Goal: Information Seeking & Learning: Stay updated

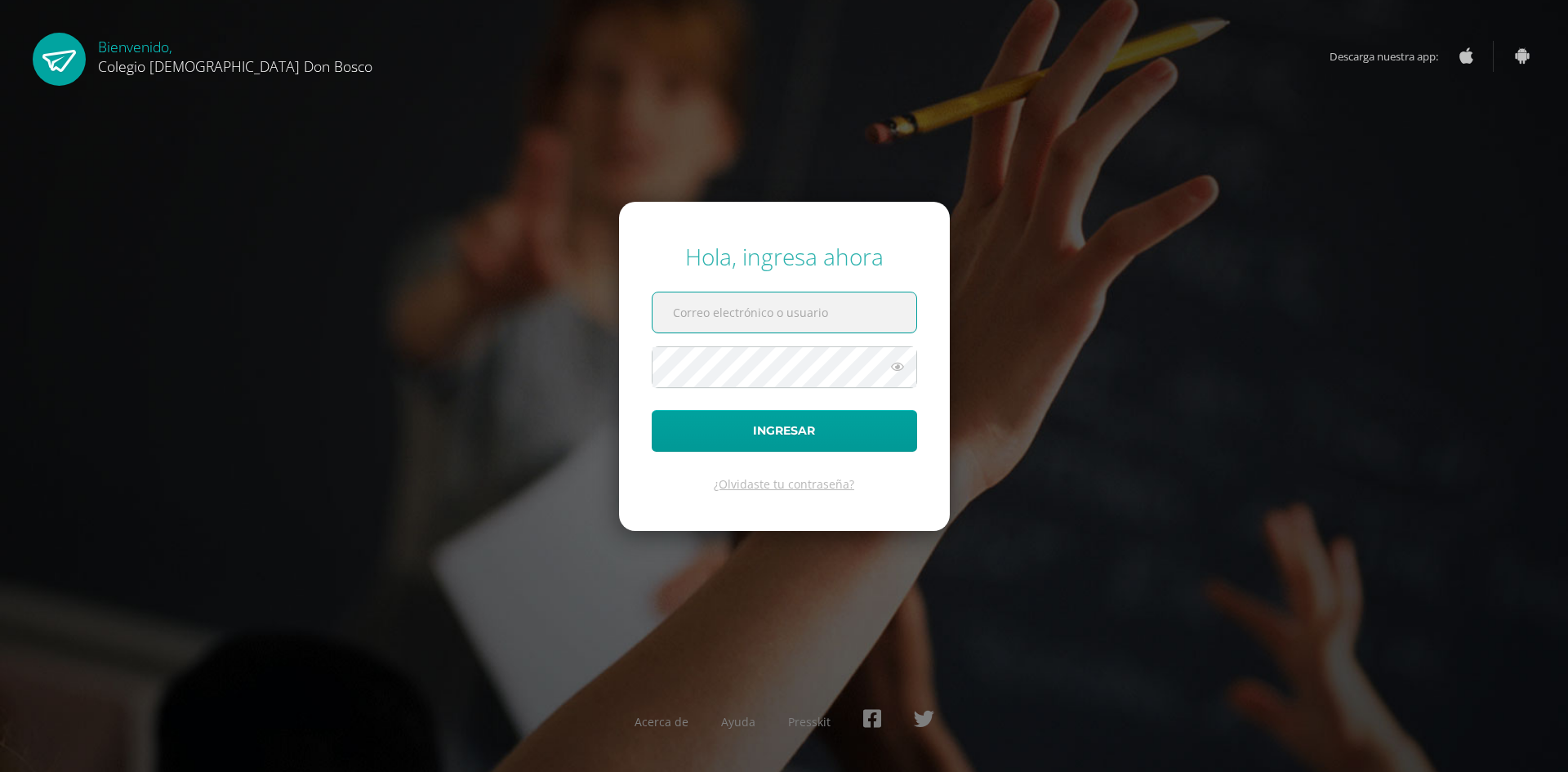
type input "fdardondb24@gmail.com"
click at [806, 318] on input "fdardondb24@gmail.com" at bounding box center [784, 313] width 264 height 40
click at [798, 429] on button "Ingresar" at bounding box center [784, 431] width 265 height 42
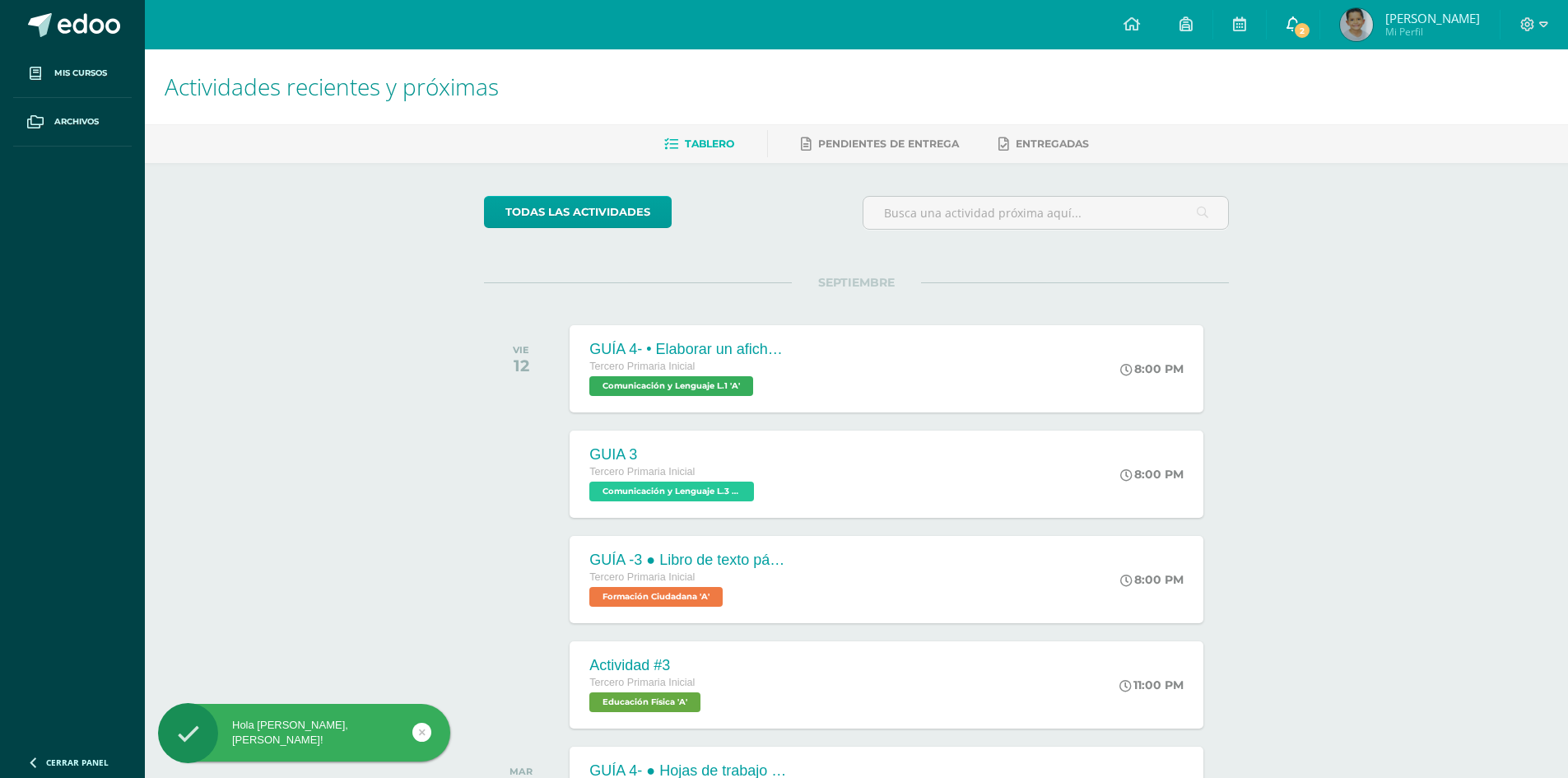
click at [1299, 20] on icon at bounding box center [1293, 24] width 13 height 15
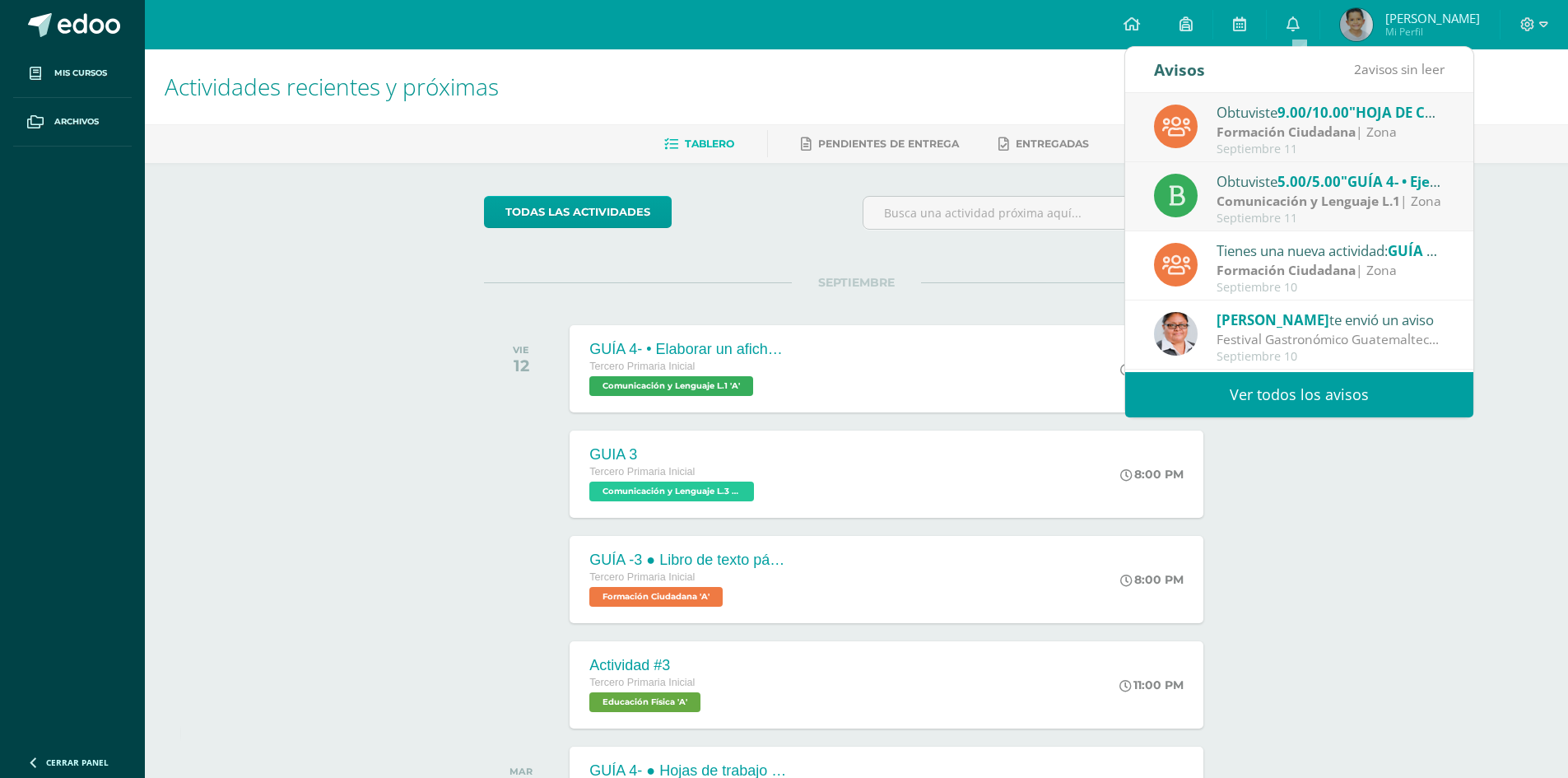
click at [1250, 130] on strong "Formación Ciudadana" at bounding box center [1287, 132] width 139 height 18
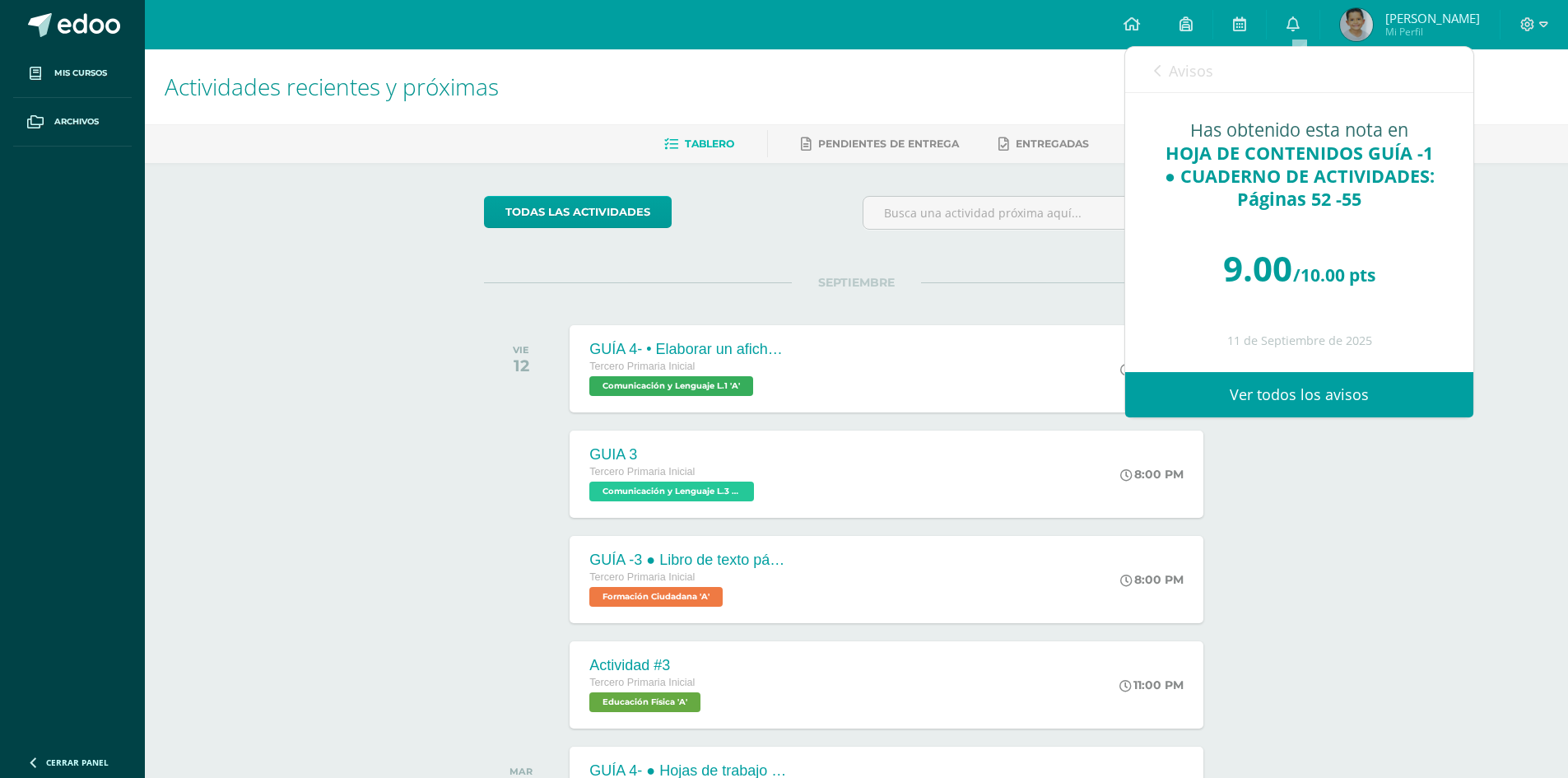
scroll to position [22, 0]
click at [1303, 392] on link "Ver todos los avisos" at bounding box center [1299, 394] width 348 height 45
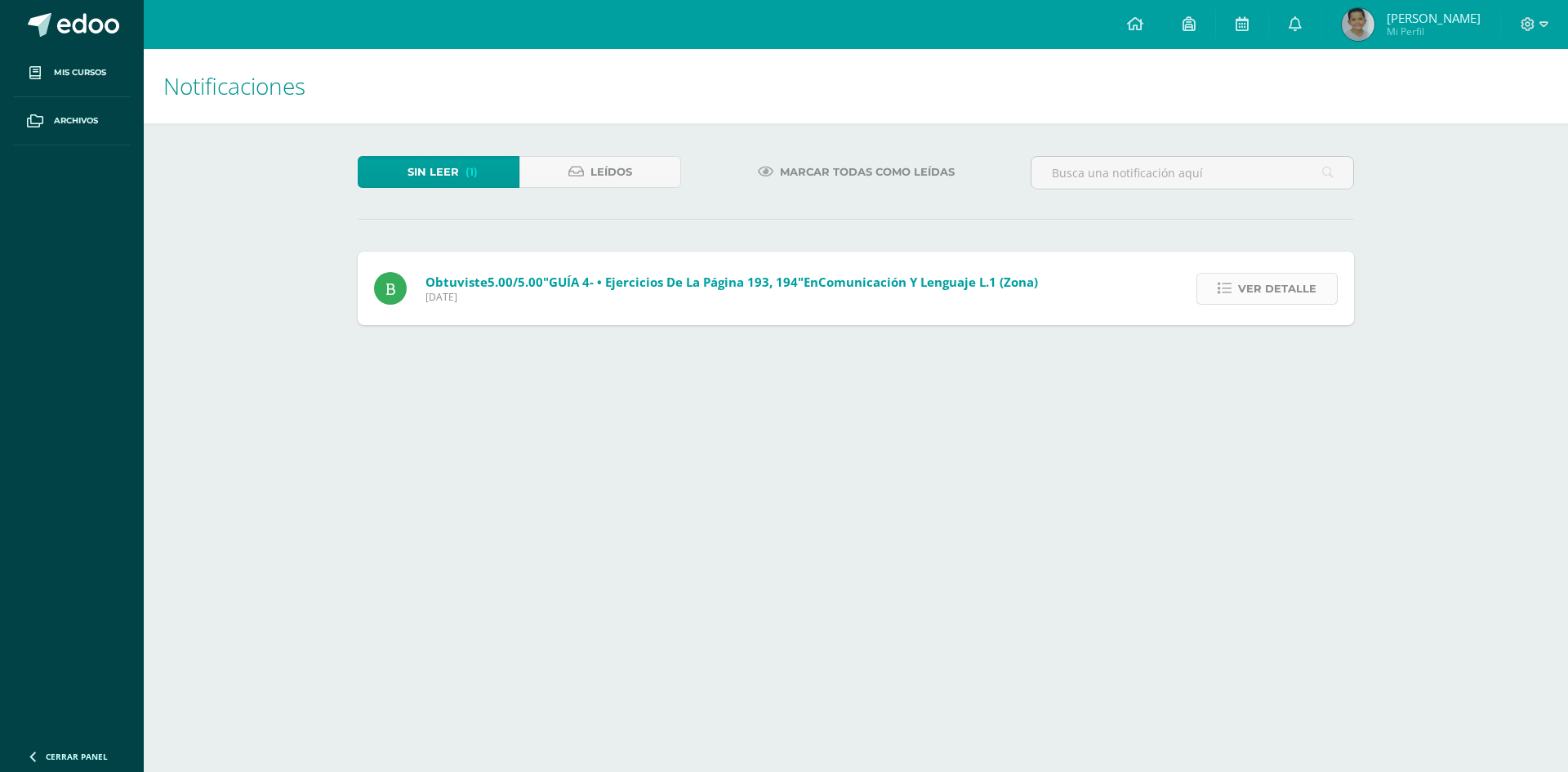
click at [1288, 298] on span "Ver detalle" at bounding box center [1277, 288] width 78 height 30
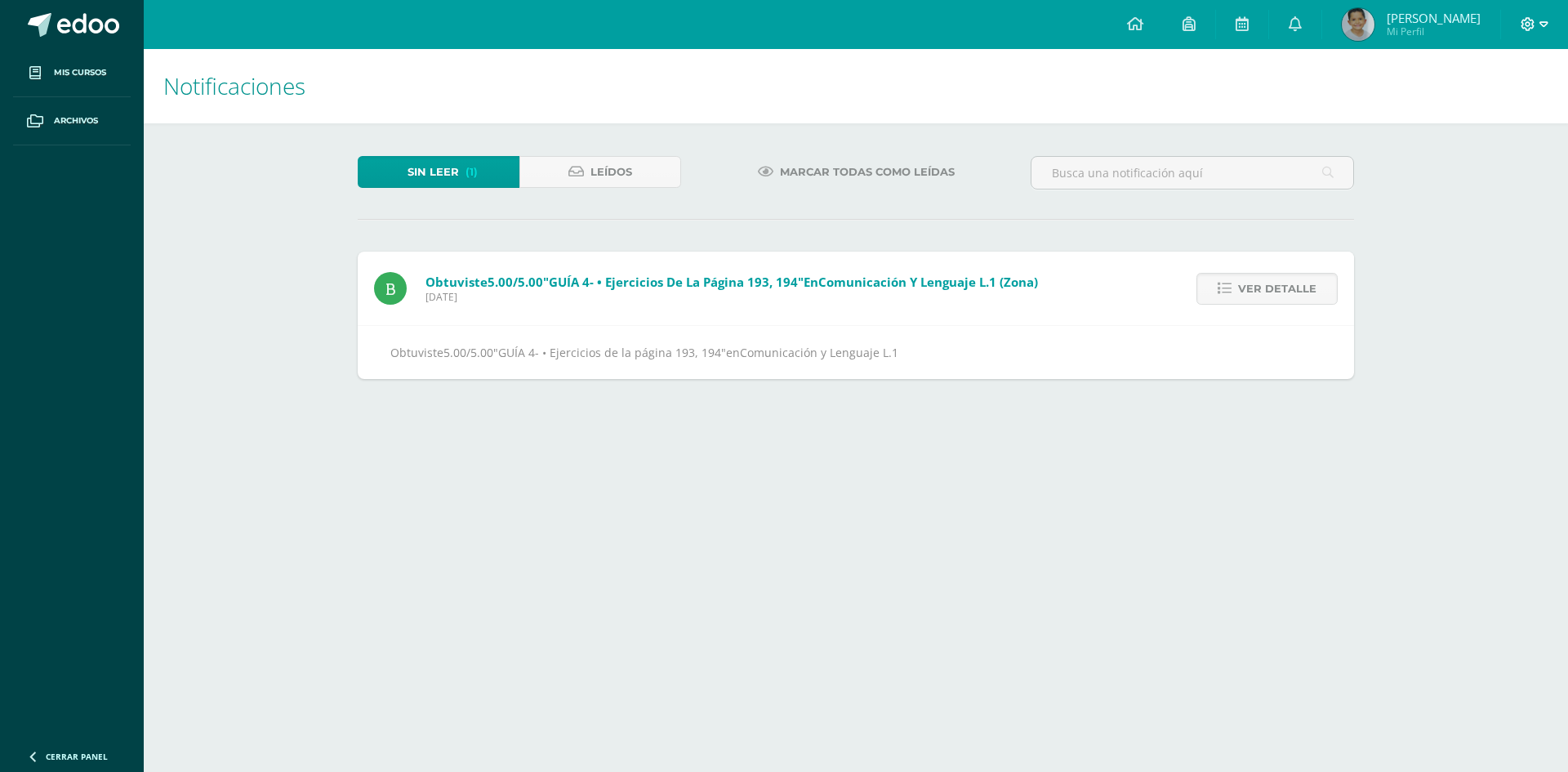
click at [1539, 23] on icon at bounding box center [1543, 25] width 9 height 15
click at [1453, 108] on link "Cerrar sesión" at bounding box center [1483, 112] width 129 height 24
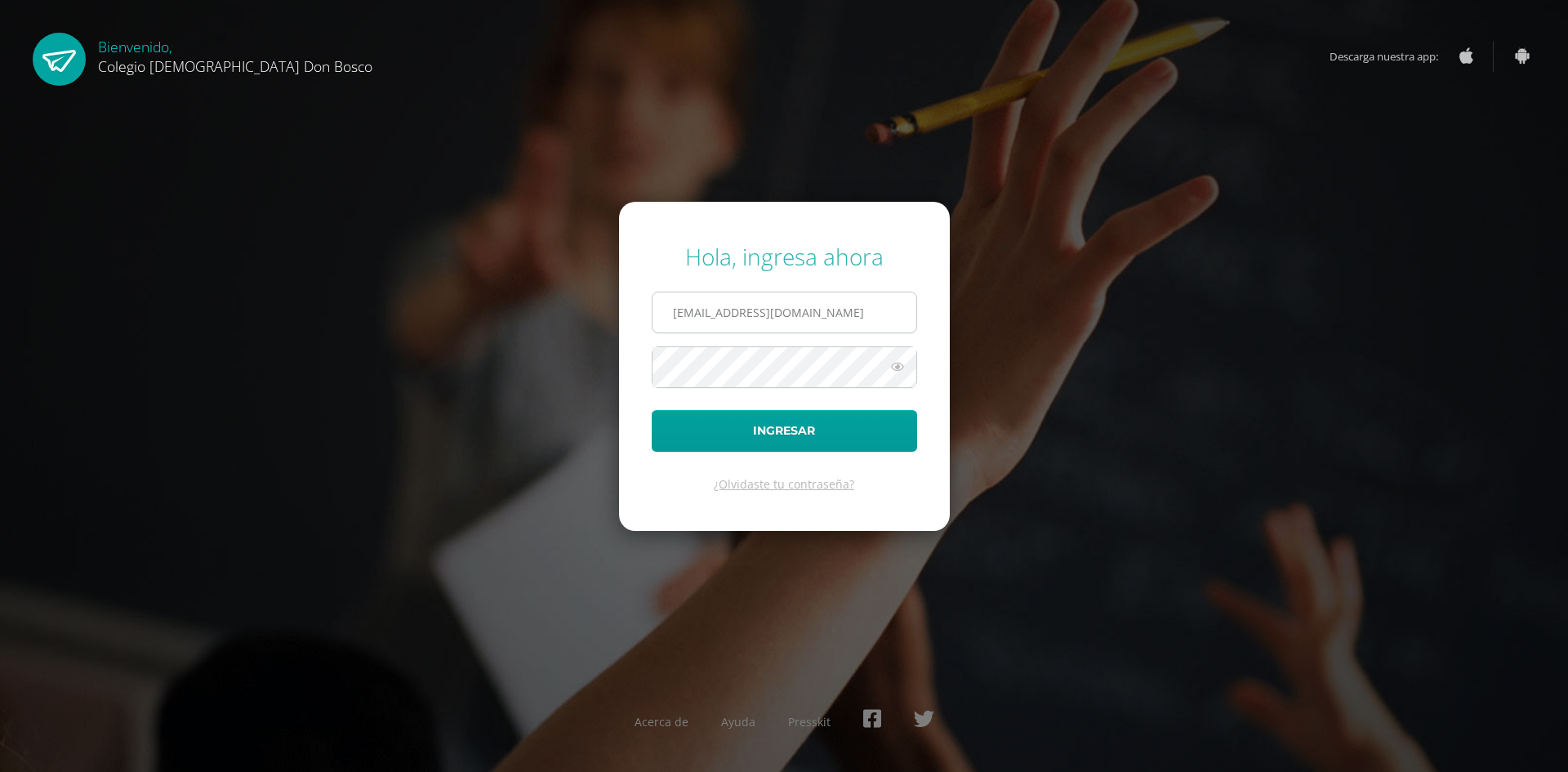
click at [826, 316] on input "fdardondb24@gmail.com" at bounding box center [784, 313] width 264 height 40
type input "jdardondb24@gmail.com"
click at [783, 434] on button "Ingresar" at bounding box center [784, 431] width 265 height 42
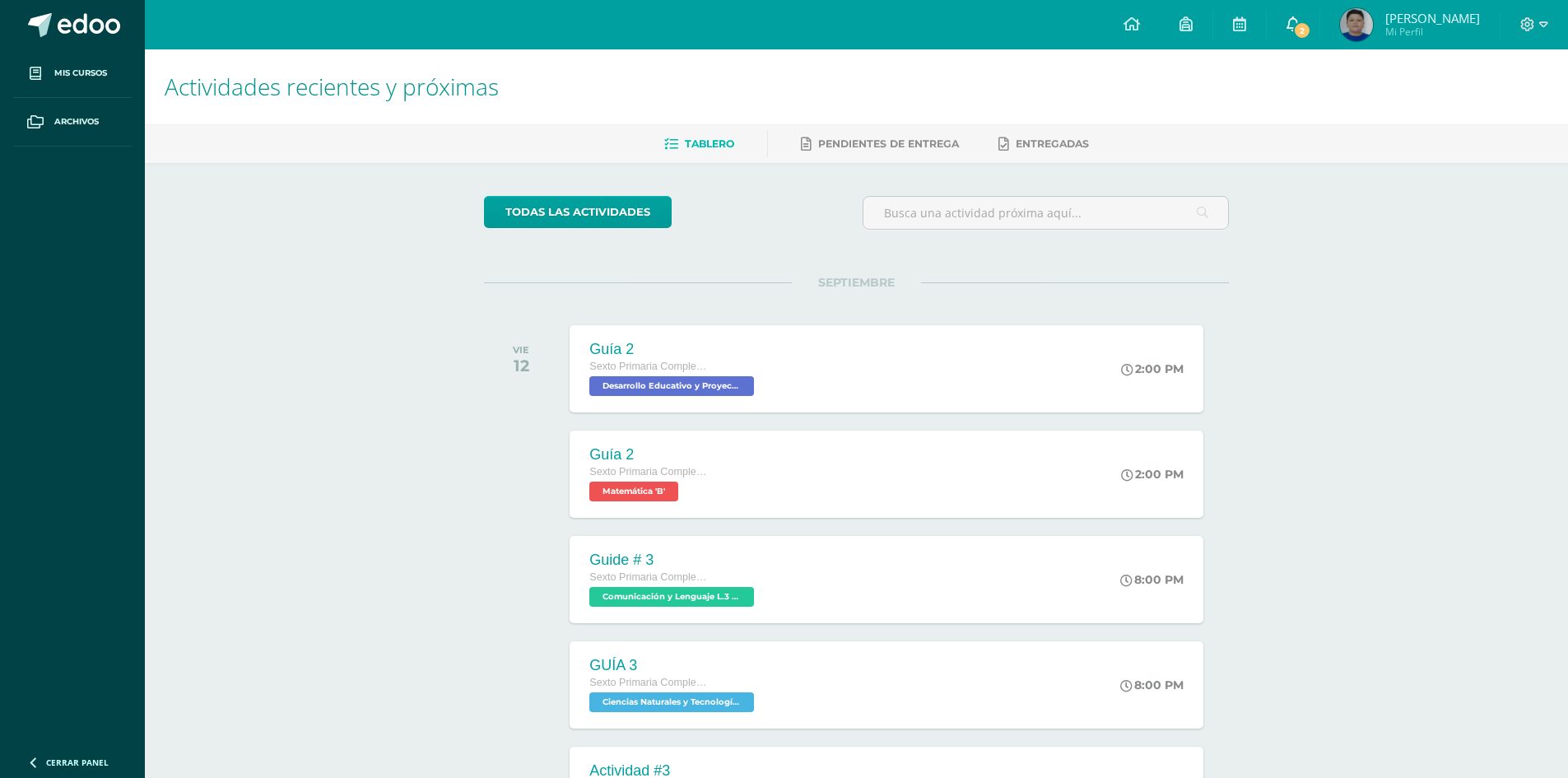
click at [1311, 23] on span "2" at bounding box center [1302, 30] width 18 height 18
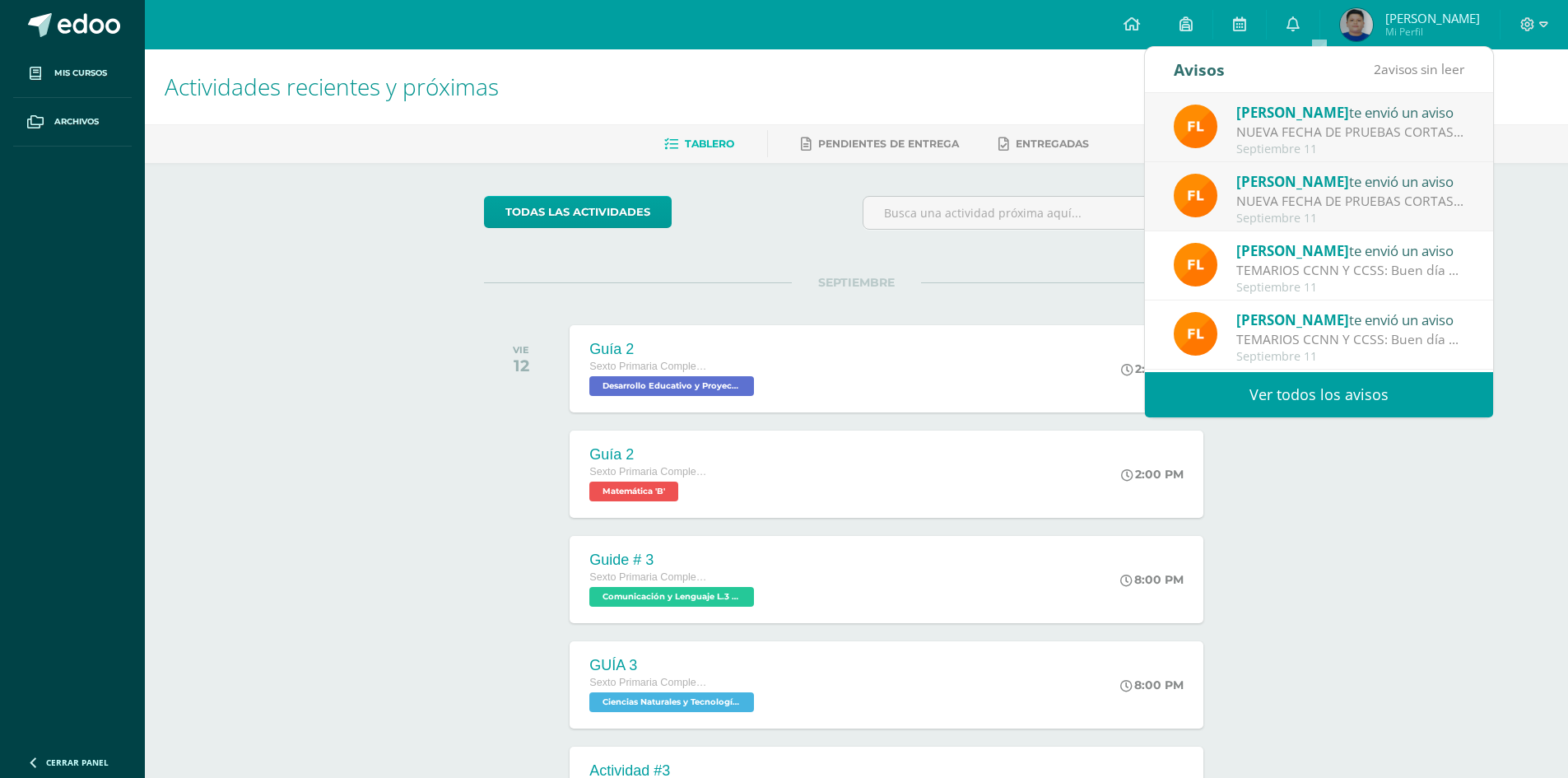
click at [1306, 130] on div "NUEVA FECHA DE PRUEBAS CORTAS: Buen día padres de familia La Prueba Corta de CC…" at bounding box center [1351, 132] width 229 height 19
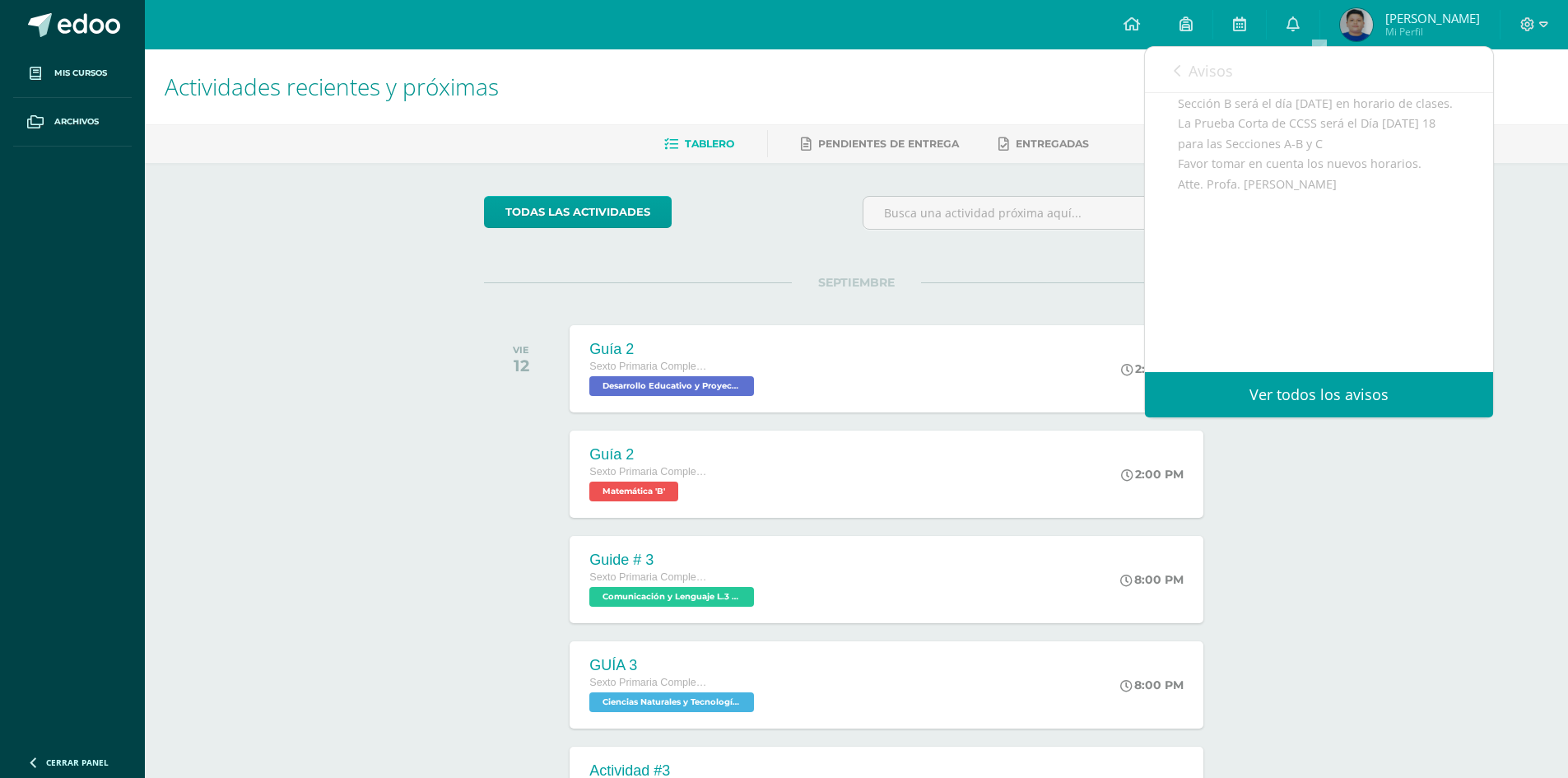
scroll to position [247, 0]
click at [1326, 400] on link "Ver todos los avisos" at bounding box center [1319, 394] width 348 height 45
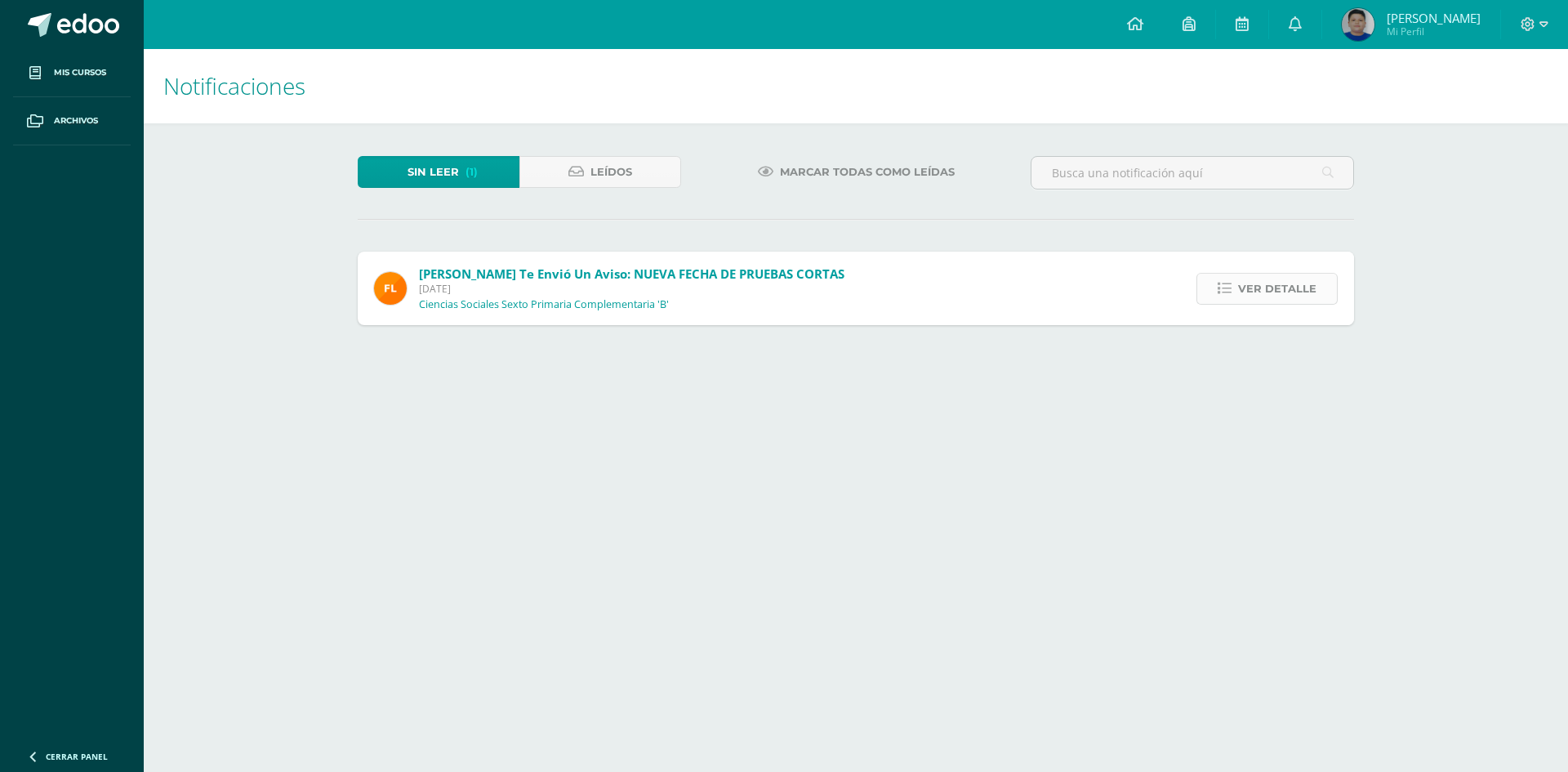
click at [1283, 286] on span "Ver detalle" at bounding box center [1277, 288] width 78 height 30
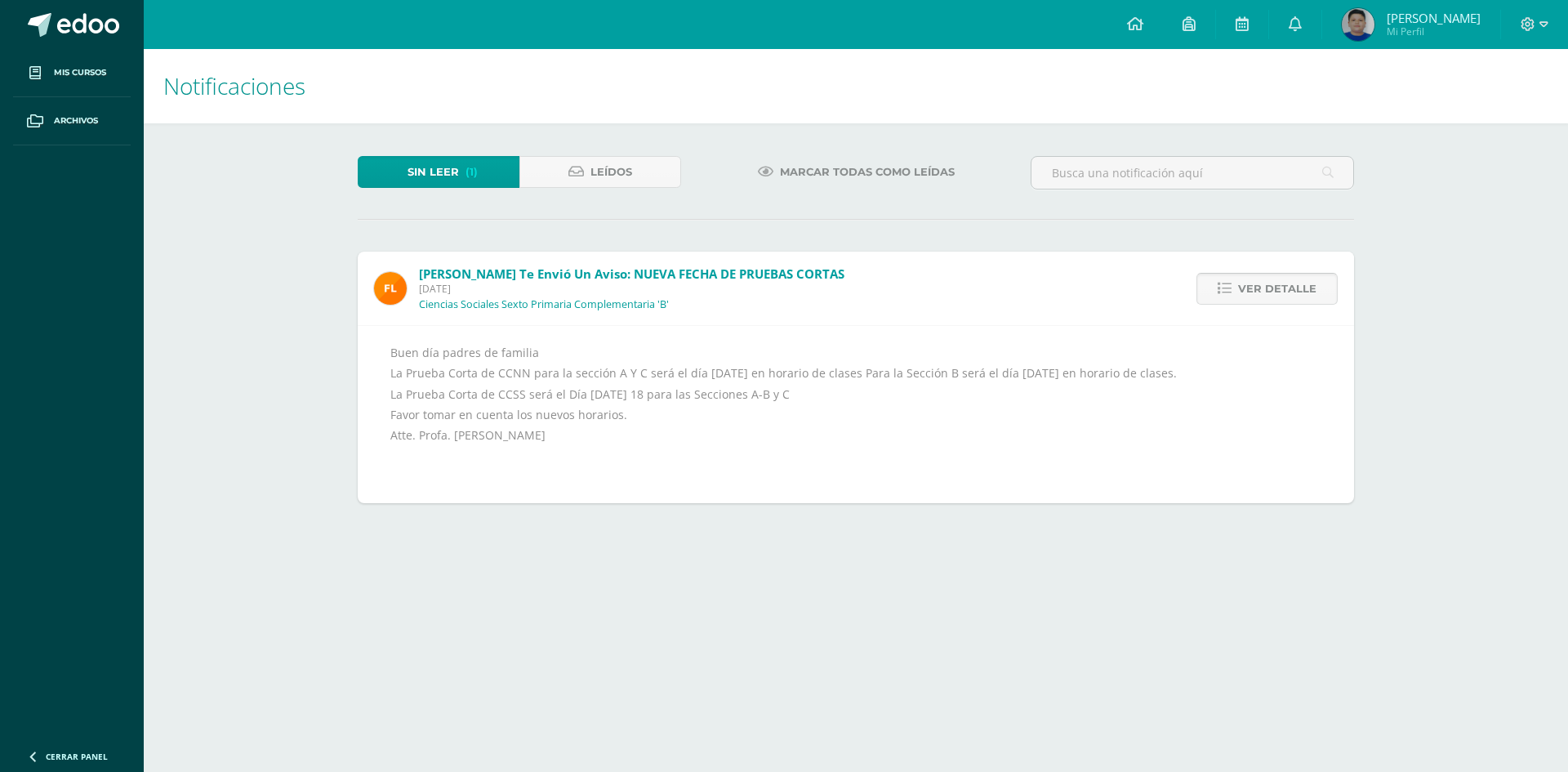
click at [1283, 286] on span "Ver detalle" at bounding box center [1277, 288] width 78 height 30
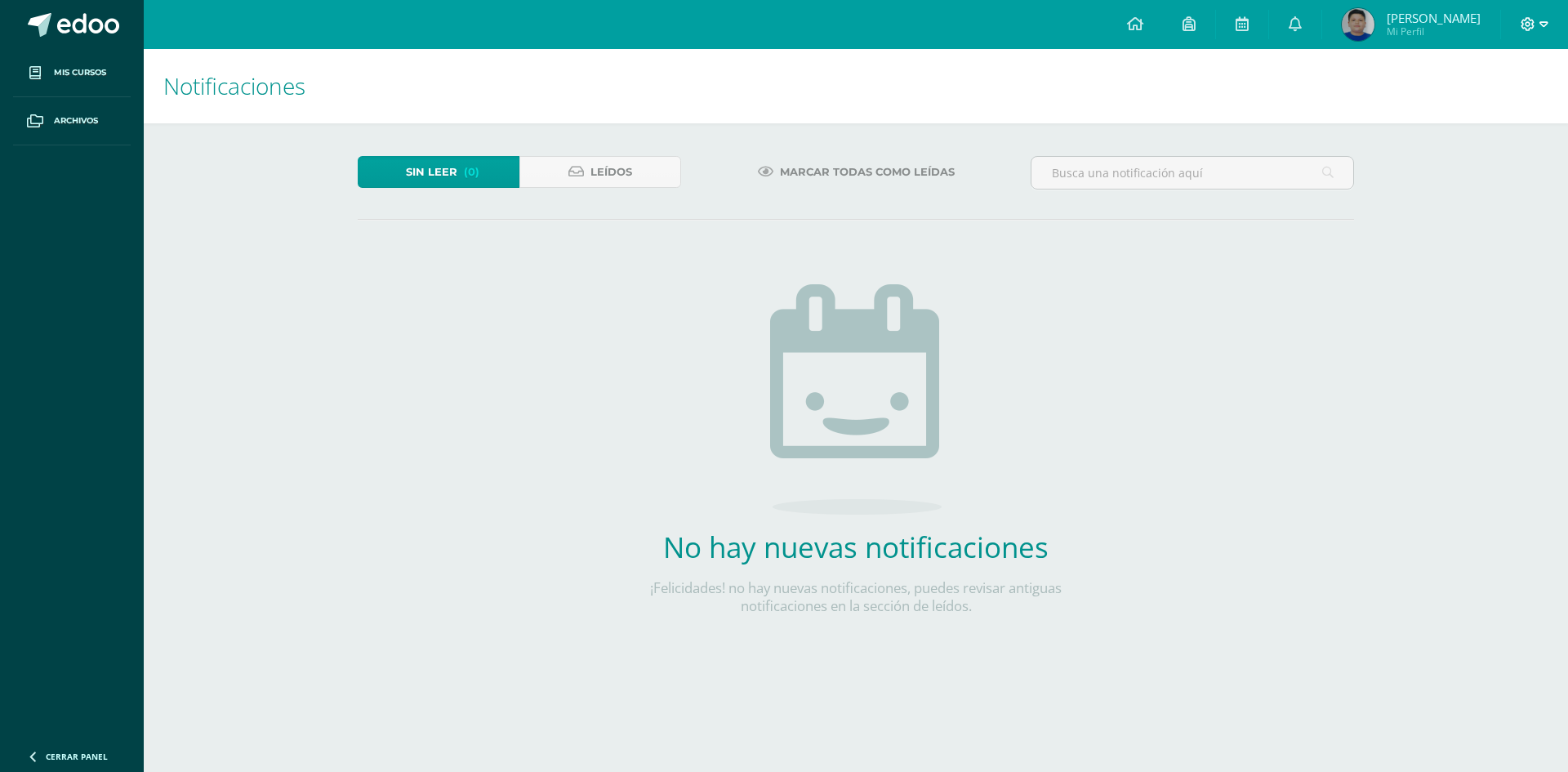
click at [1545, 21] on icon at bounding box center [1543, 25] width 9 height 15
click at [1464, 113] on span "Cerrar sesión" at bounding box center [1493, 111] width 74 height 15
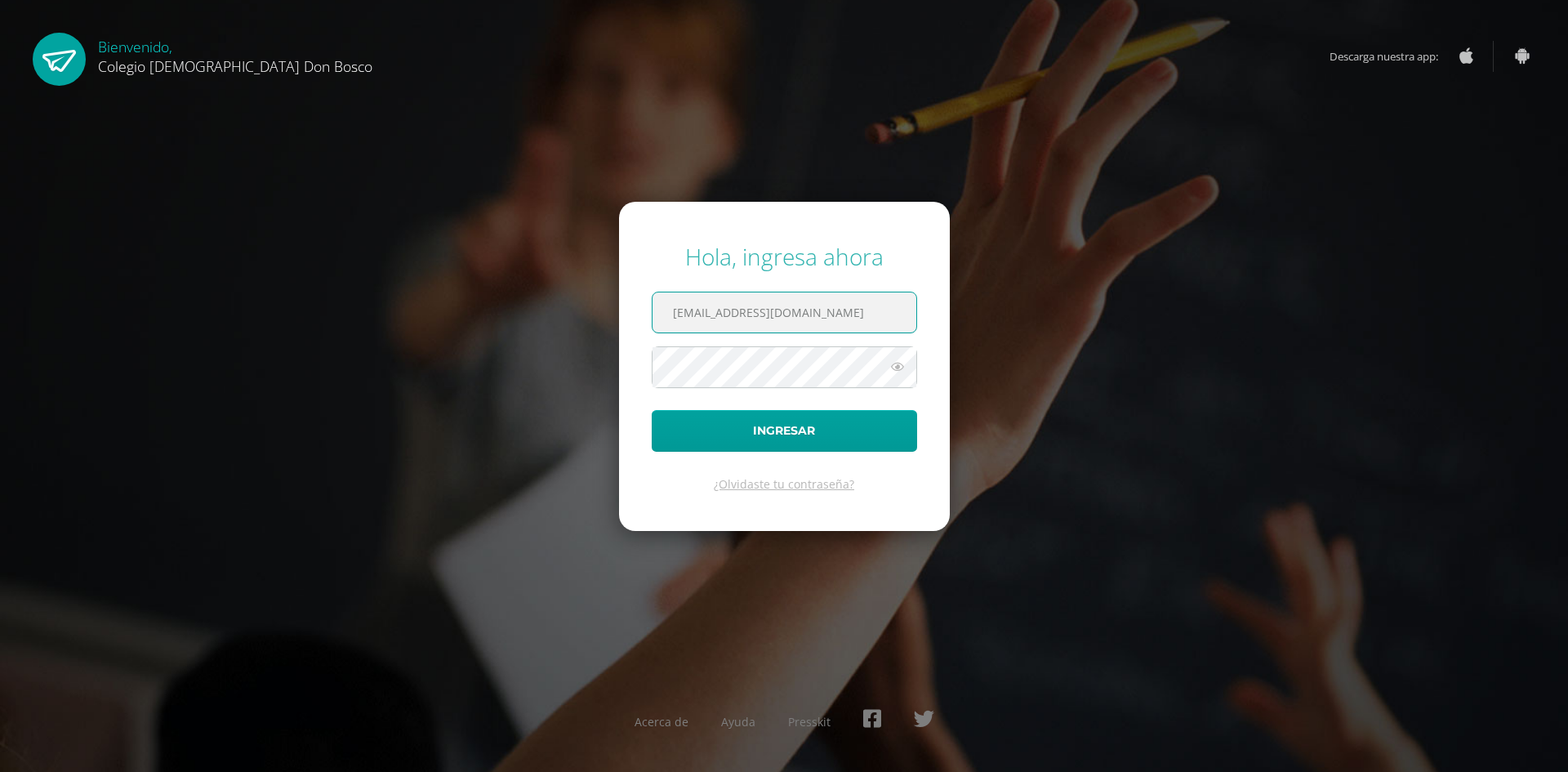
click at [803, 321] on input "[EMAIL_ADDRESS][DOMAIN_NAME]" at bounding box center [784, 313] width 264 height 40
type input "[EMAIL_ADDRESS][DOMAIN_NAME]"
click at [790, 434] on button "Ingresar" at bounding box center [784, 431] width 265 height 42
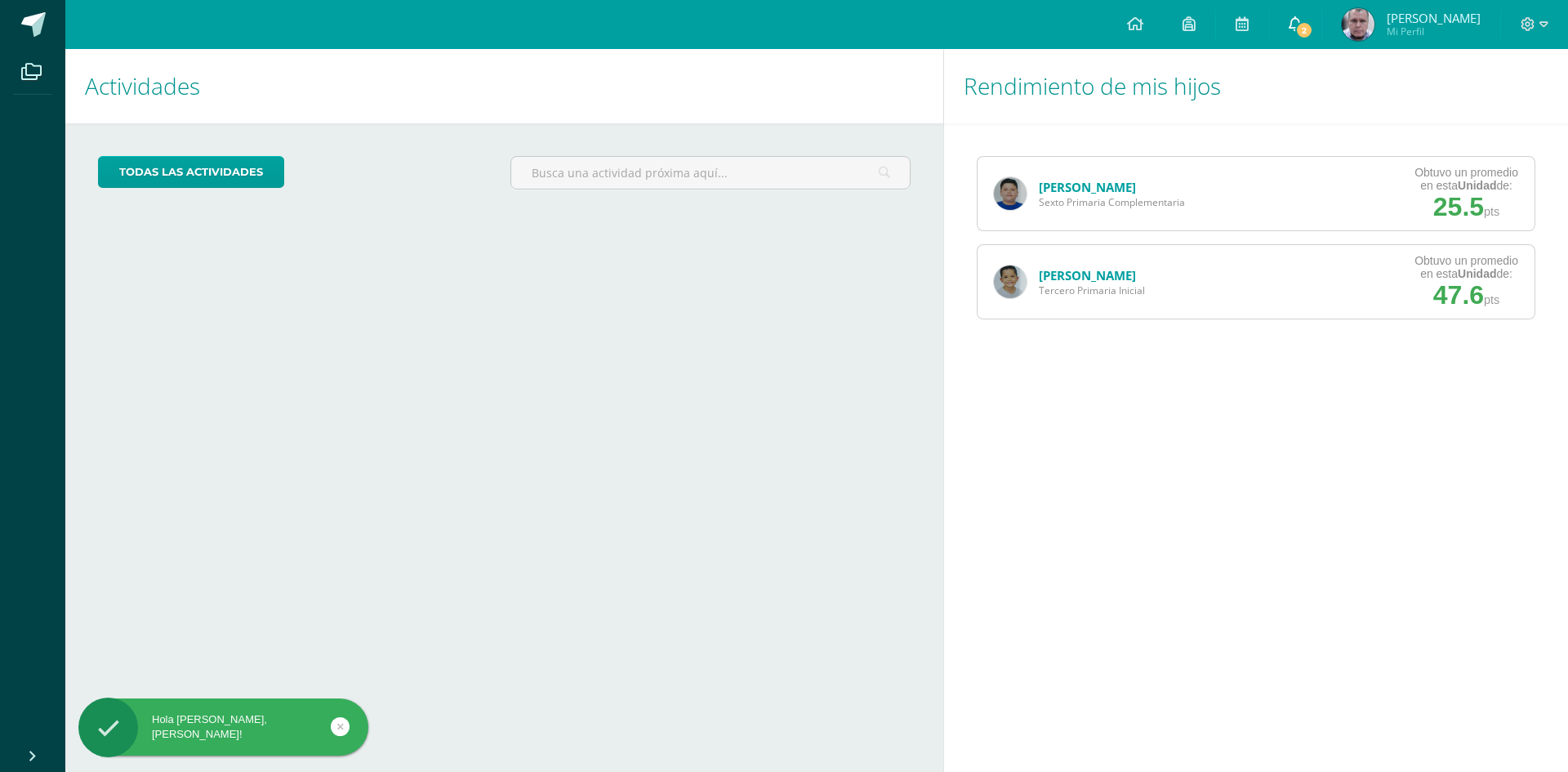
click at [1313, 25] on span "2" at bounding box center [1304, 30] width 18 height 18
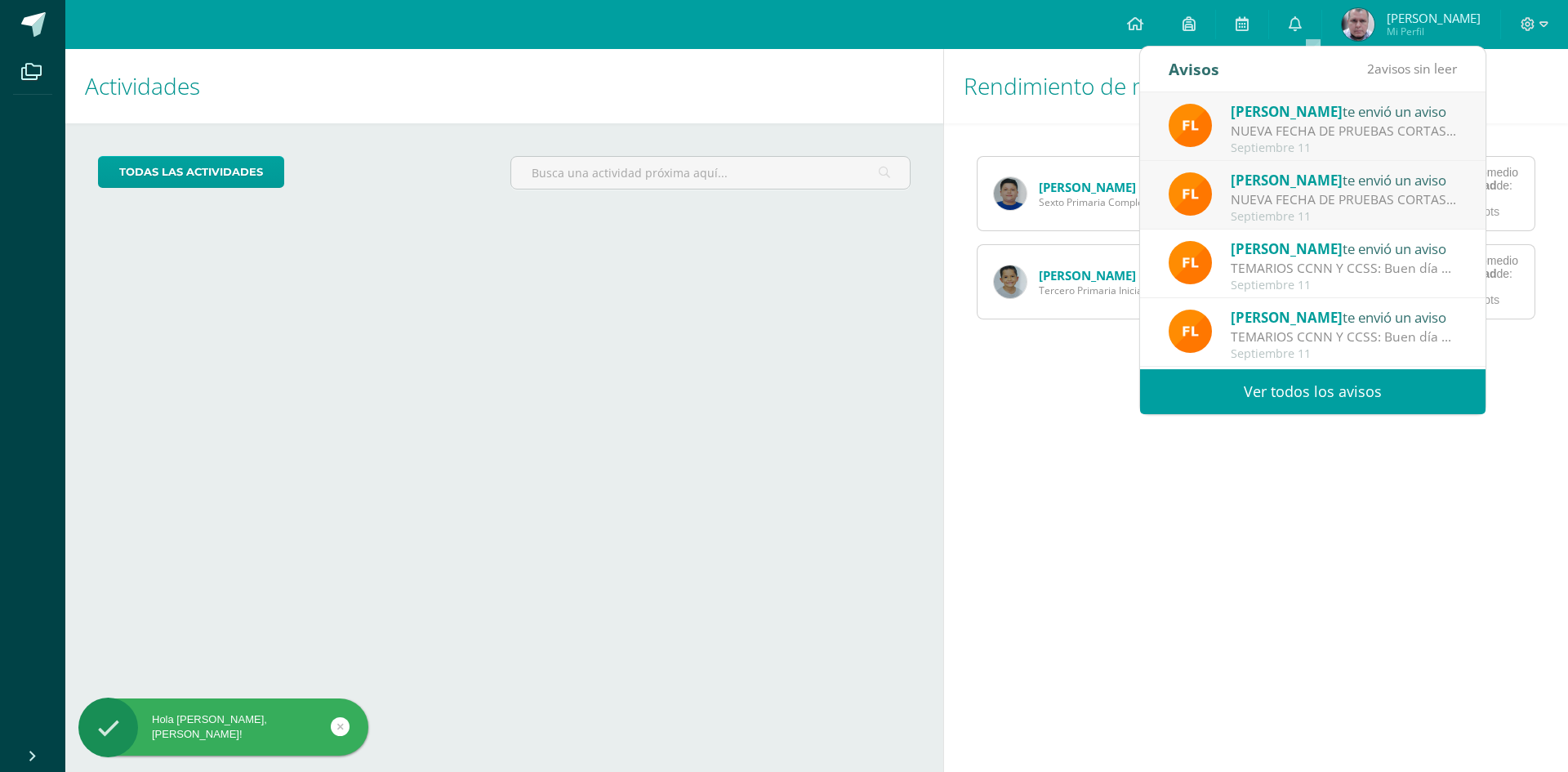
click at [1320, 107] on div "[PERSON_NAME] te envió un aviso" at bounding box center [1344, 110] width 227 height 21
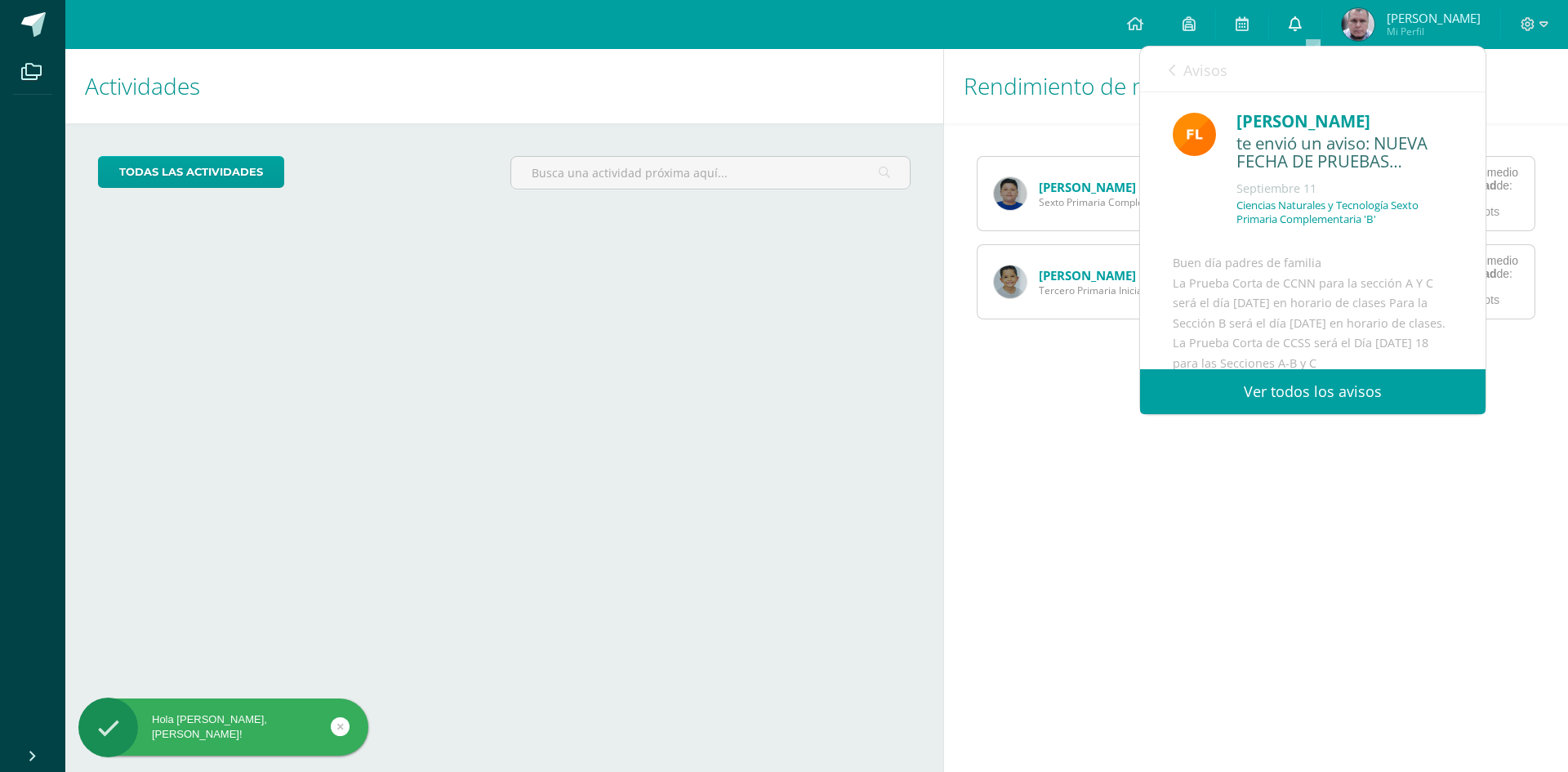
click at [1321, 26] on link "0" at bounding box center [1294, 25] width 52 height 49
click at [1280, 388] on link "Ver todos los avisos" at bounding box center [1313, 391] width 345 height 45
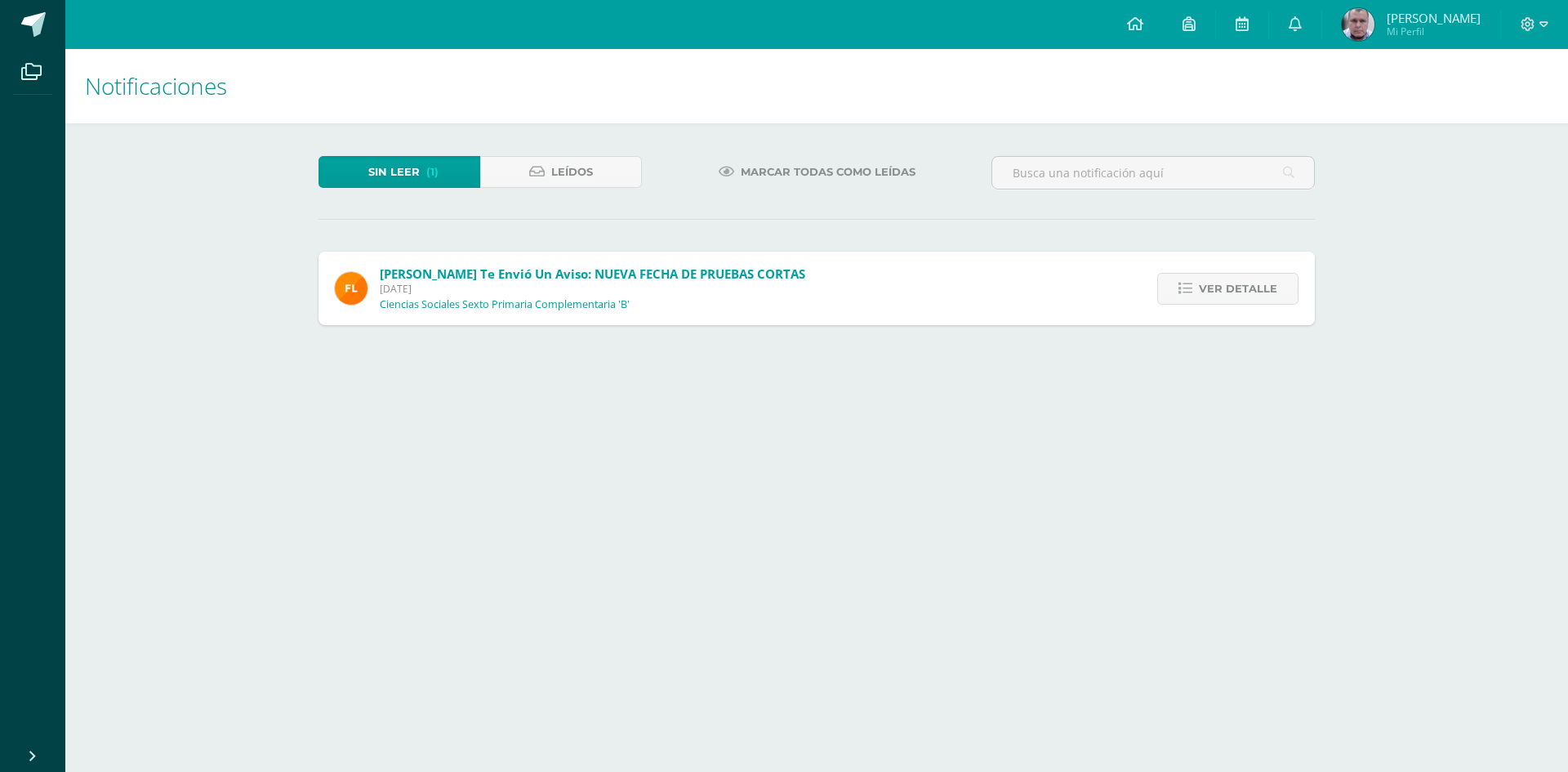
click at [1302, 22] on icon at bounding box center [1294, 24] width 13 height 15
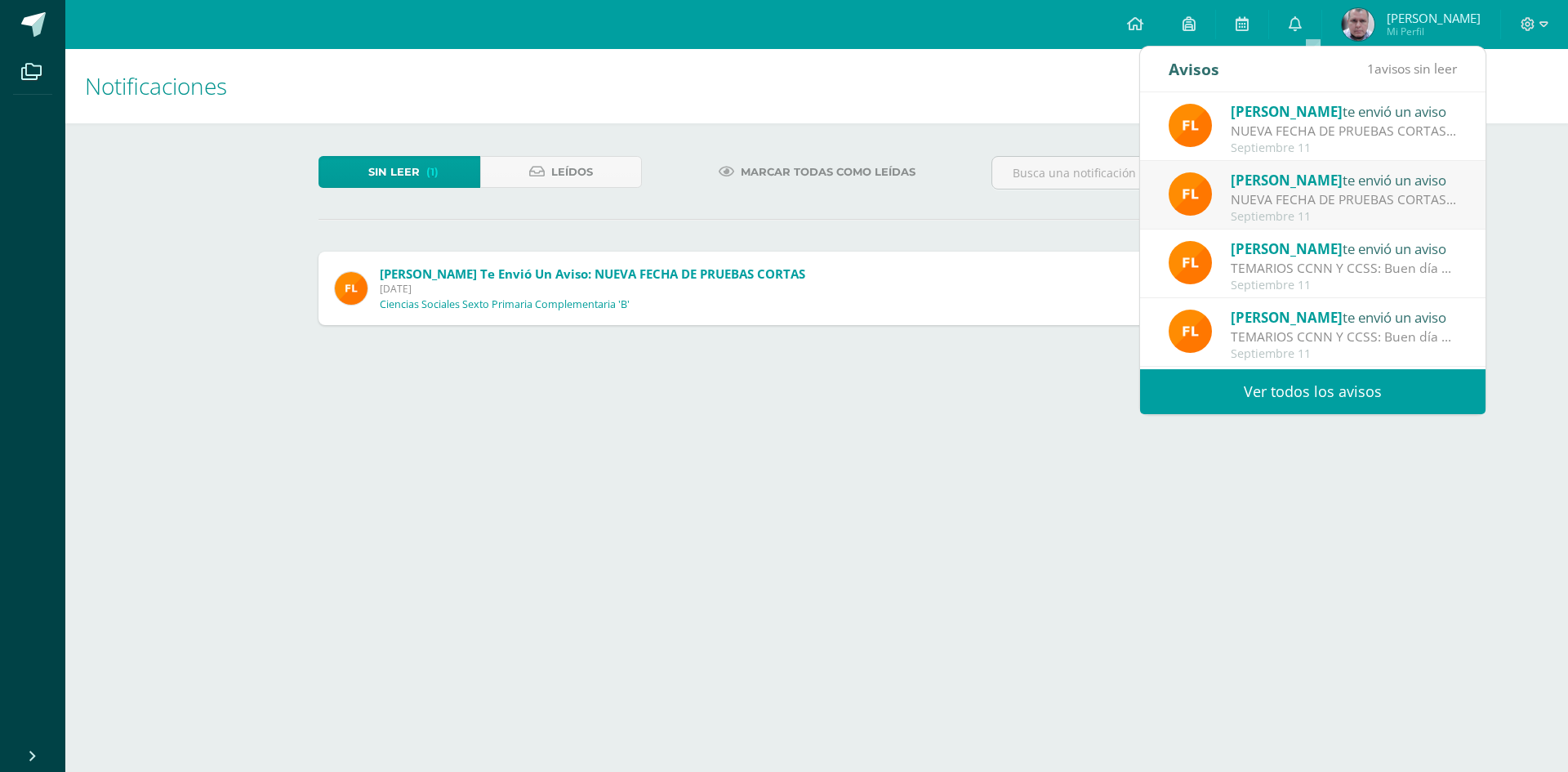
click at [1303, 196] on div "NUEVA FECHA DE PRUEBAS CORTAS: Buen día padres de familia La Prueba Corta de CC…" at bounding box center [1344, 199] width 227 height 19
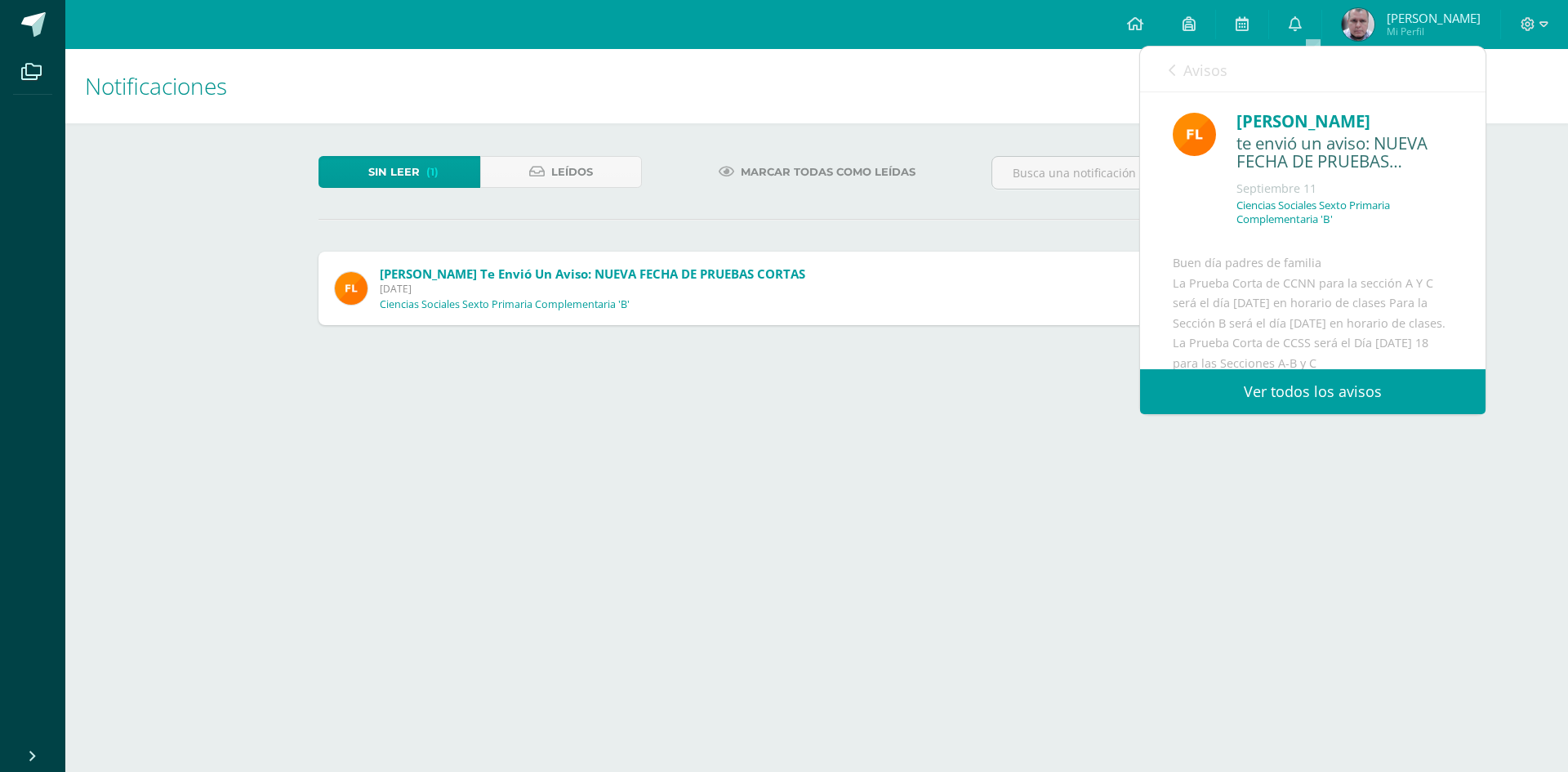
click at [1298, 393] on link "Ver todos los avisos" at bounding box center [1313, 391] width 345 height 45
